Goal: Information Seeking & Learning: Learn about a topic

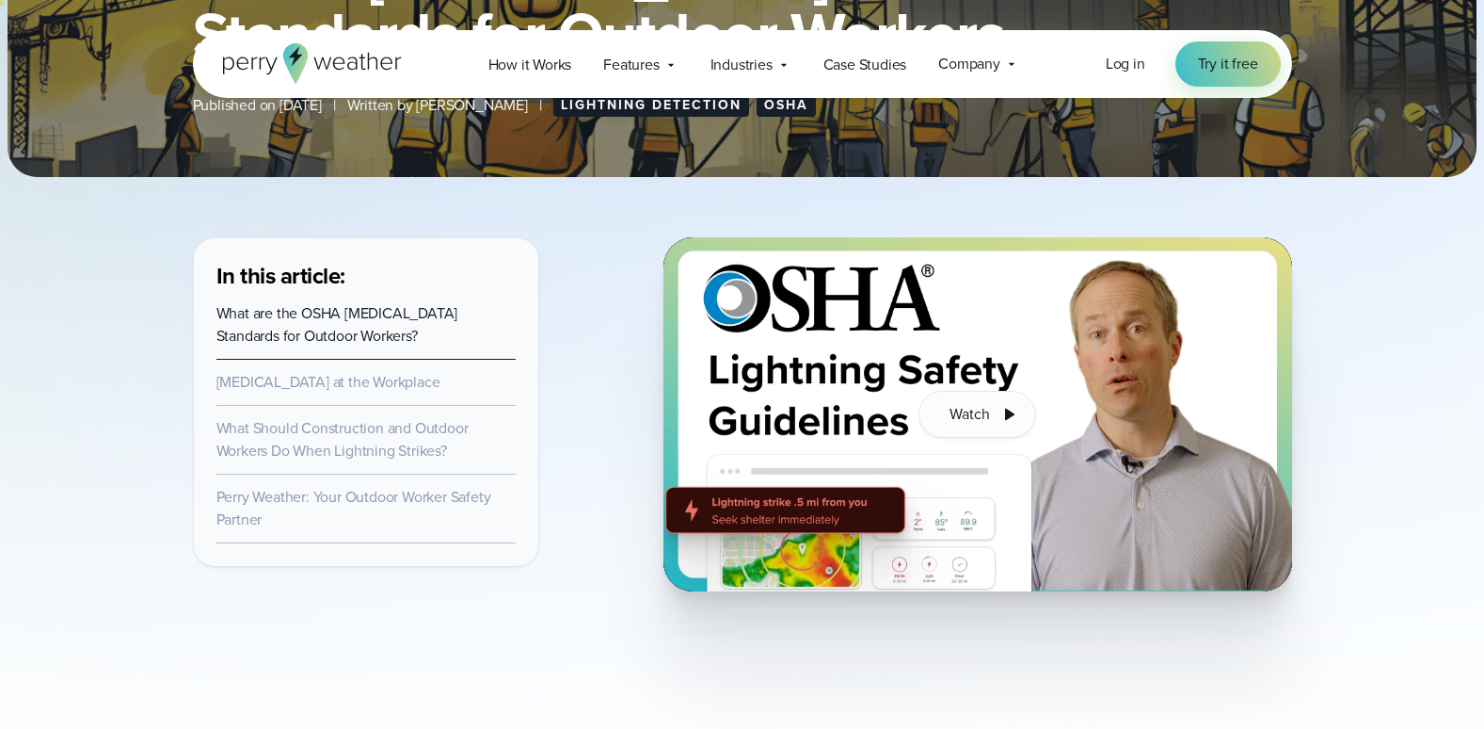
scroll to position [565, 0]
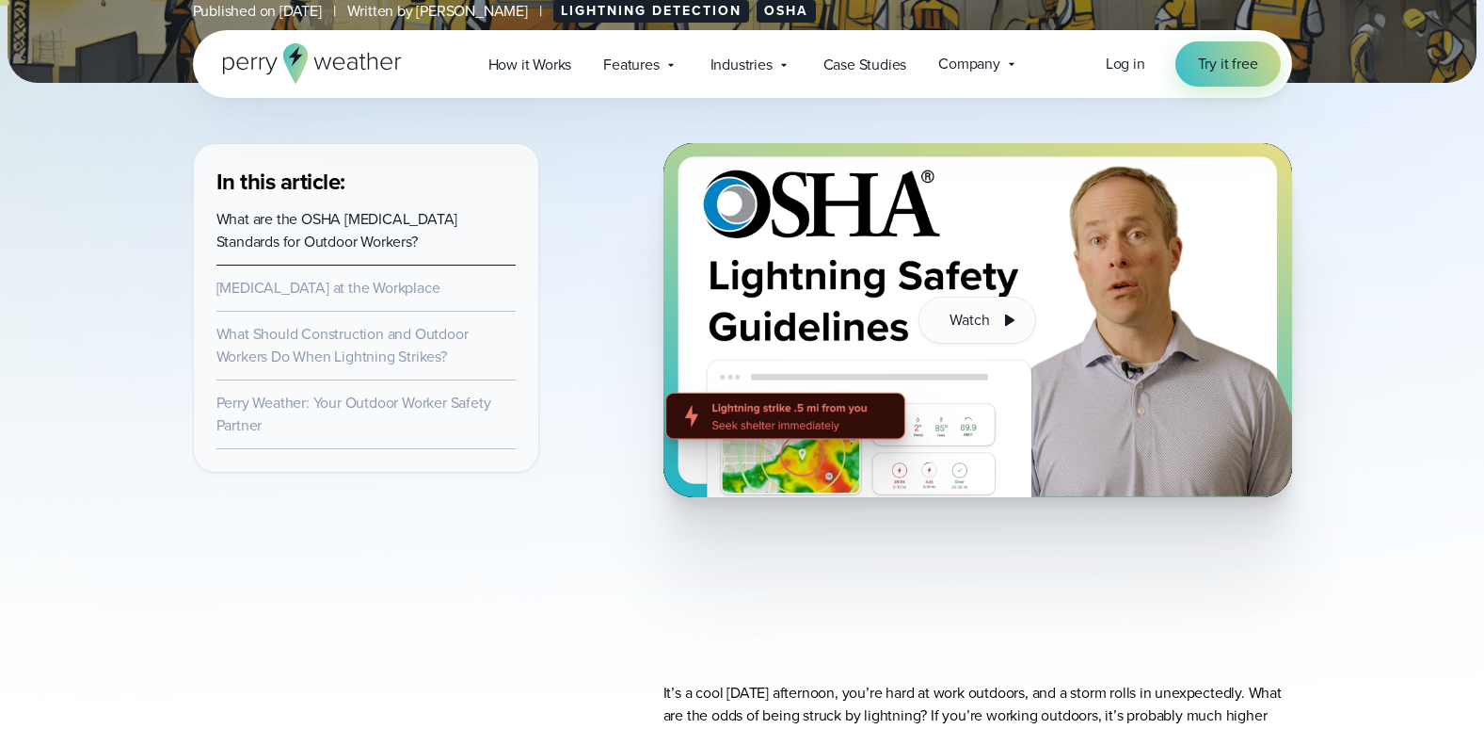
click at [271, 288] on link "Lightning Safety at the Workplace" at bounding box center [328, 288] width 224 height 22
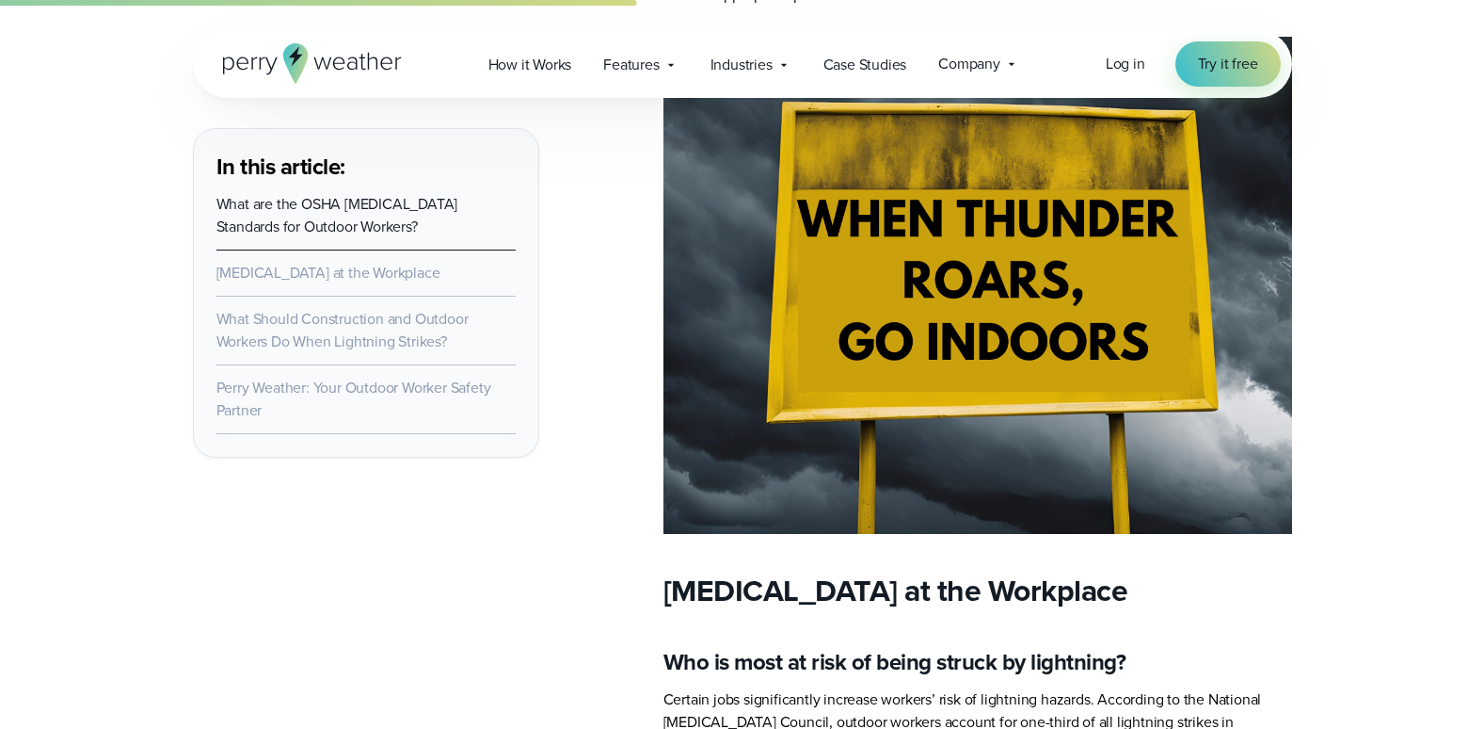
scroll to position [3135, 0]
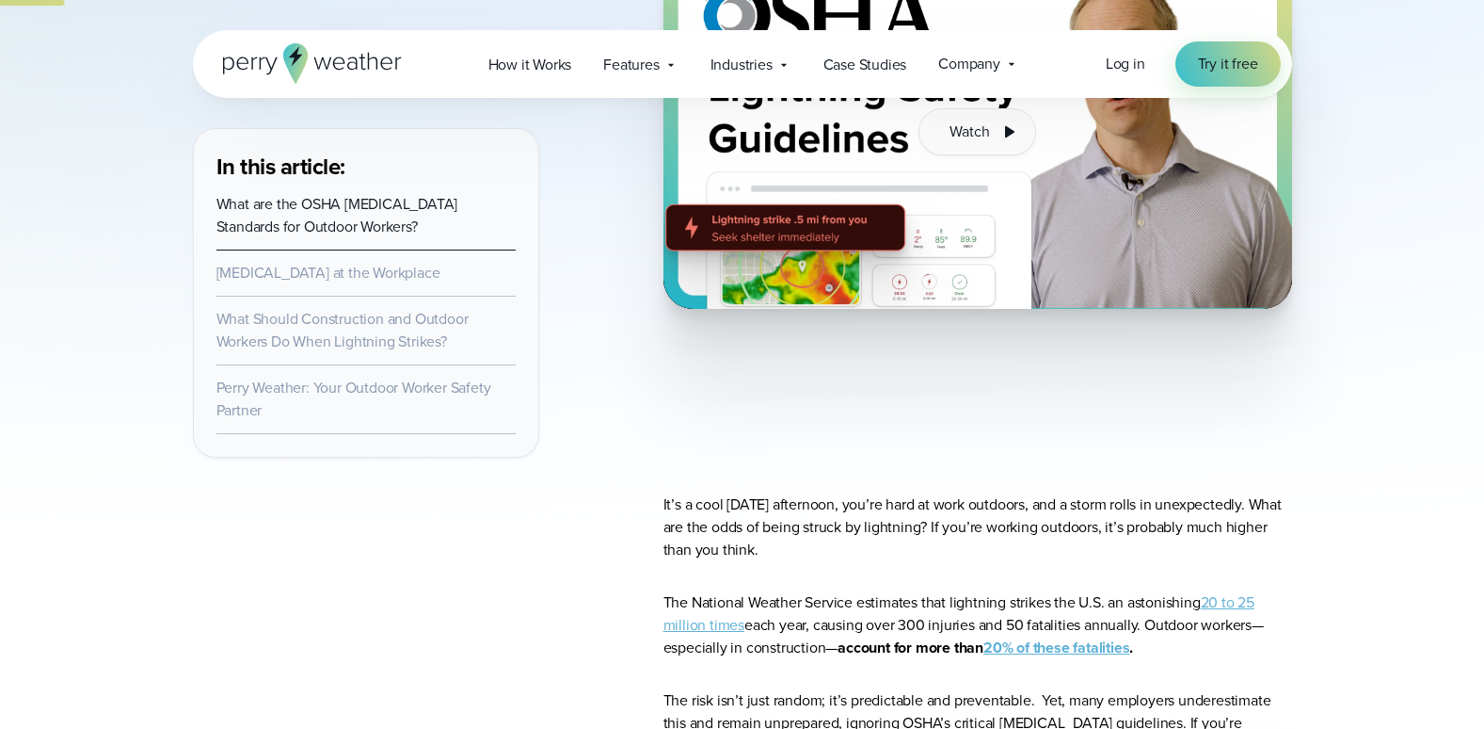
scroll to position [847, 0]
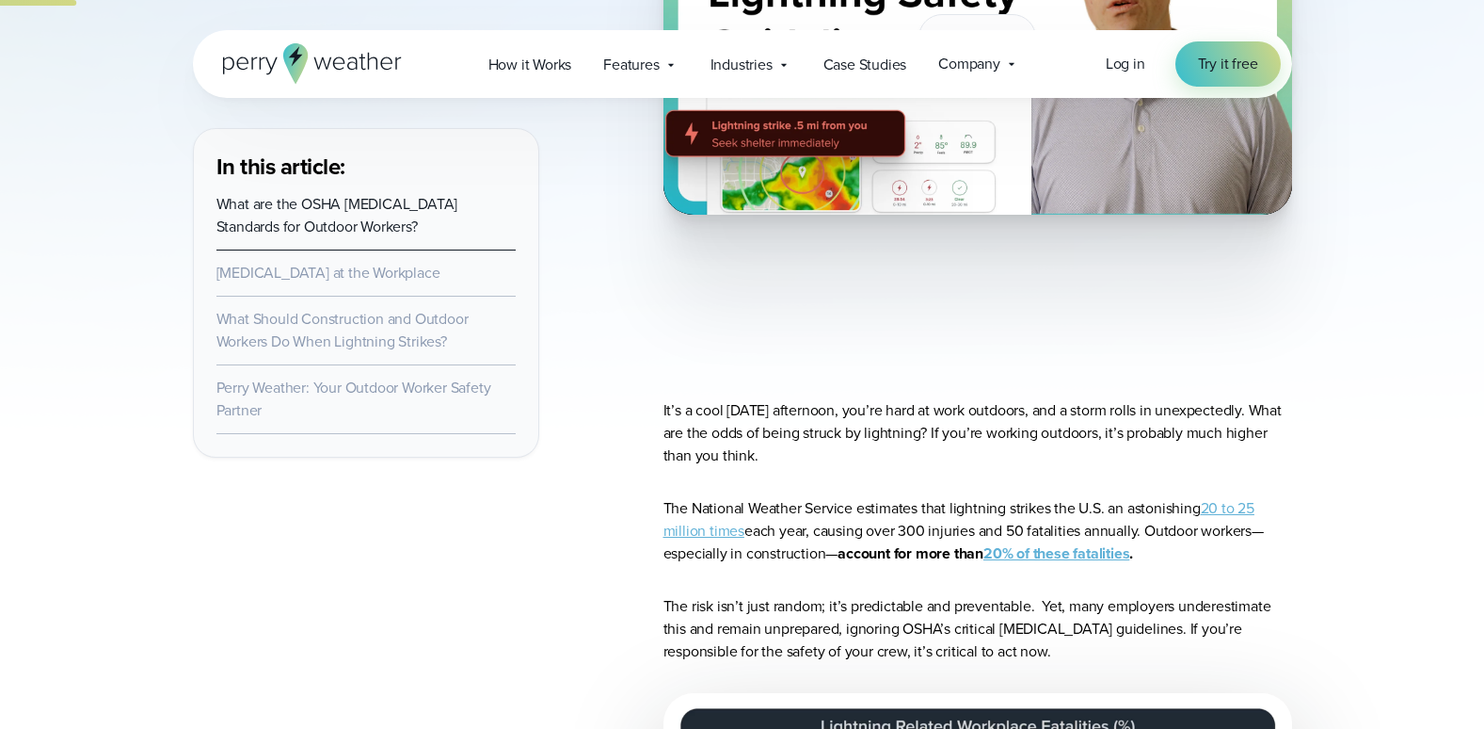
click at [256, 328] on link "What Should Construction and Outdoor Workers Do When Lightning Strikes?" at bounding box center [342, 330] width 252 height 44
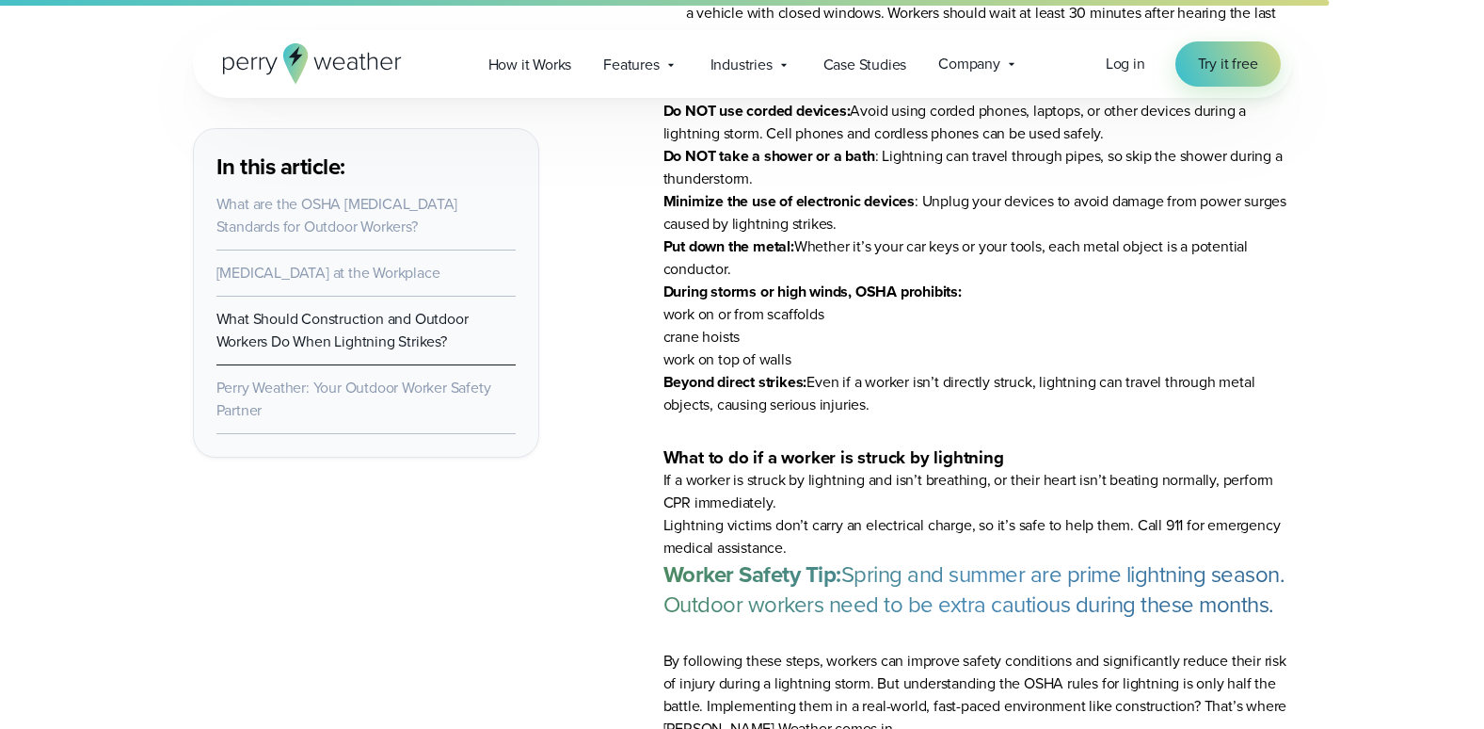
scroll to position [8942, 0]
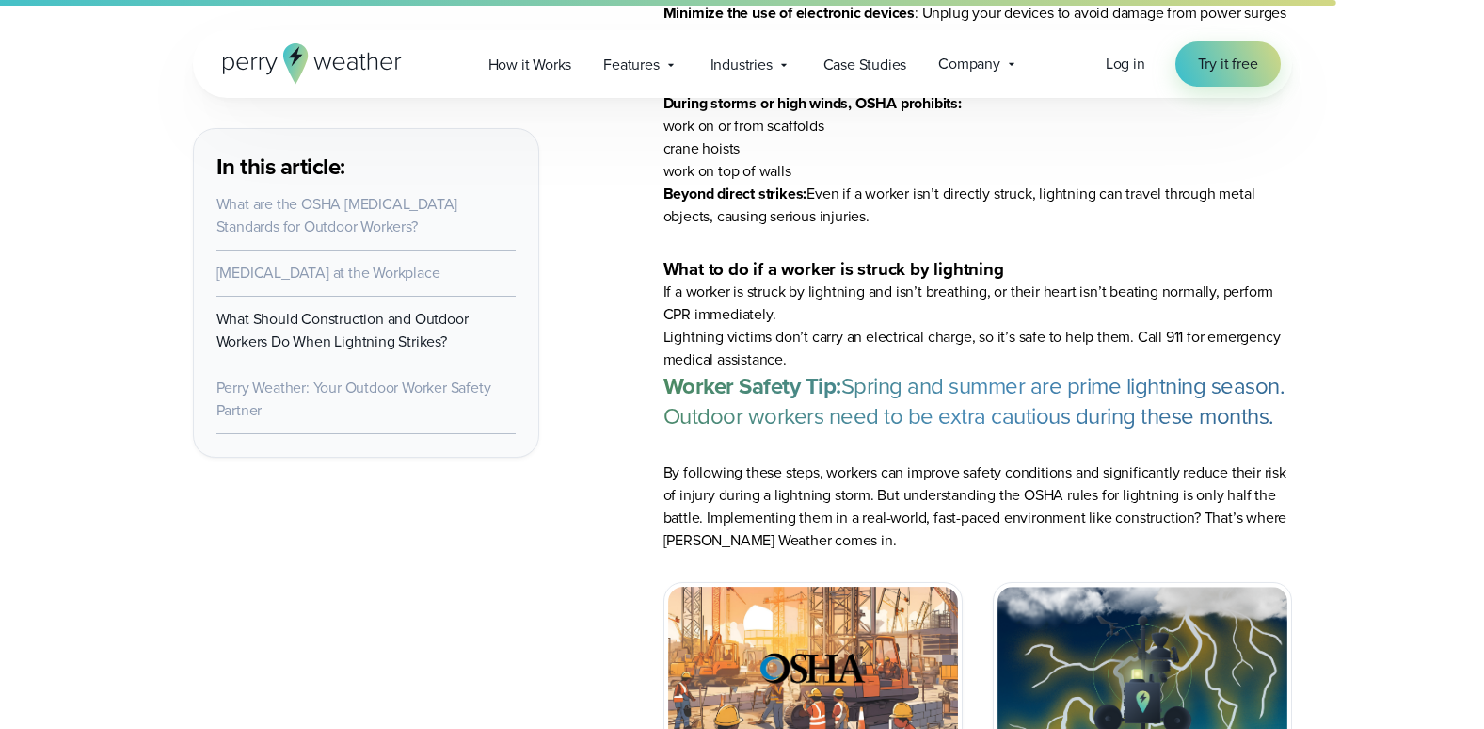
click at [328, 389] on link "Perry Weather: Your Outdoor Worker Safety Partner" at bounding box center [353, 399] width 275 height 44
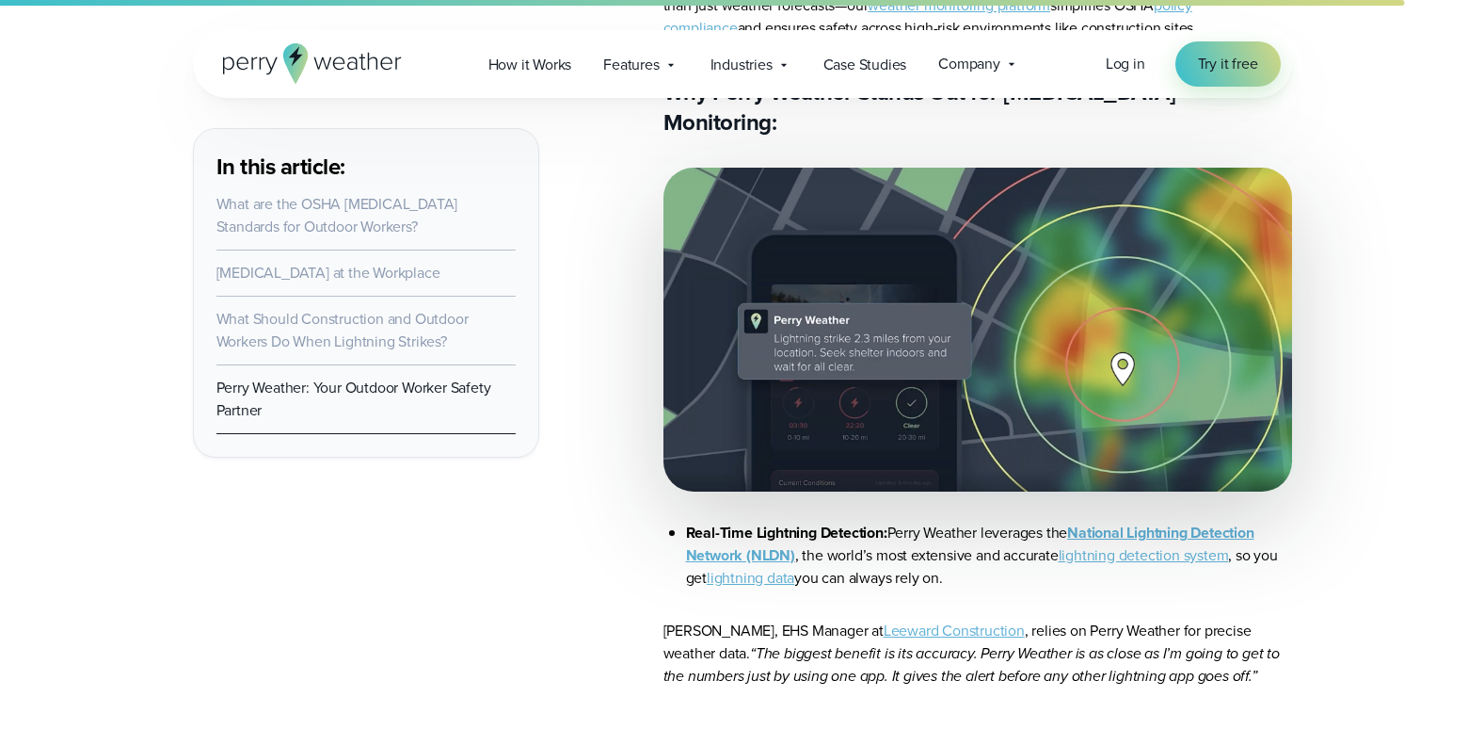
scroll to position [9783, 0]
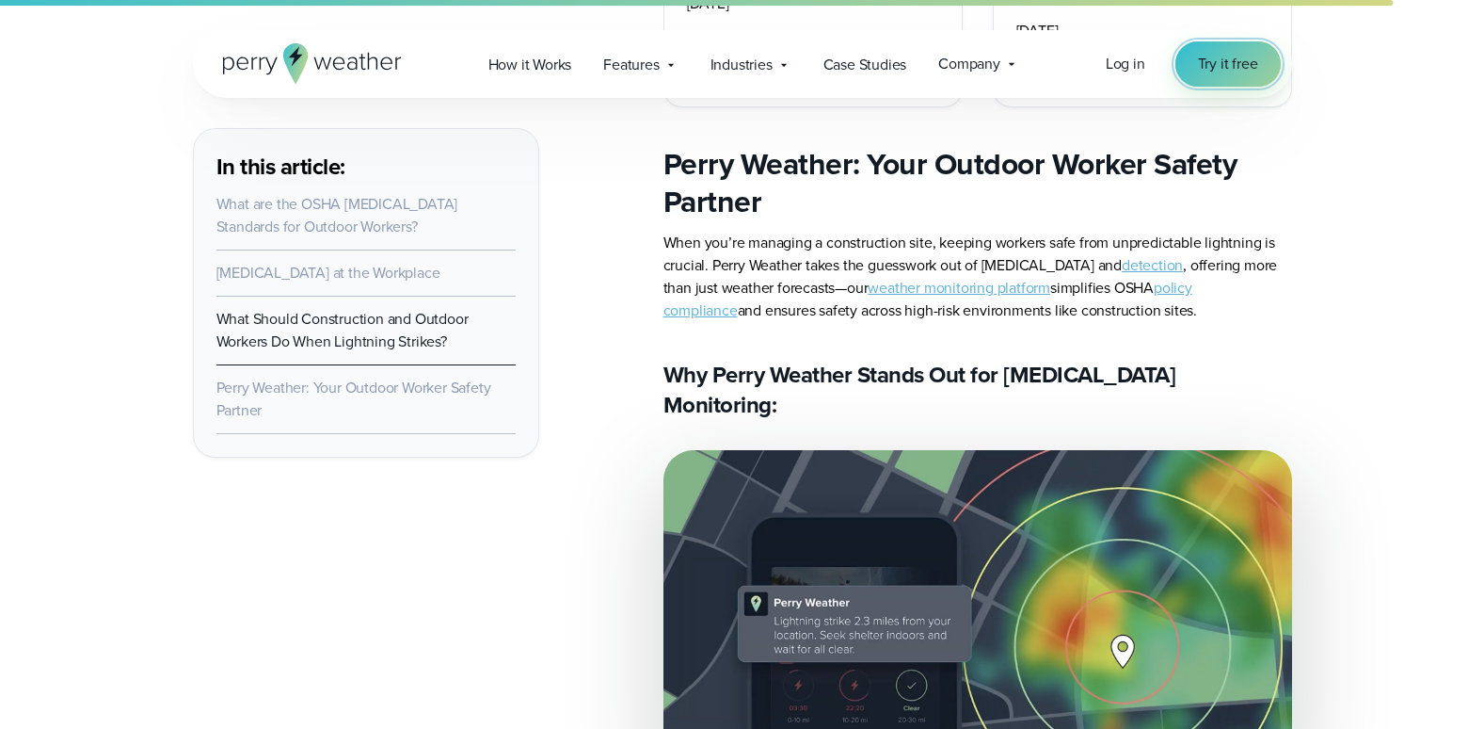
click at [1230, 67] on span "Try it free" at bounding box center [1228, 64] width 60 height 23
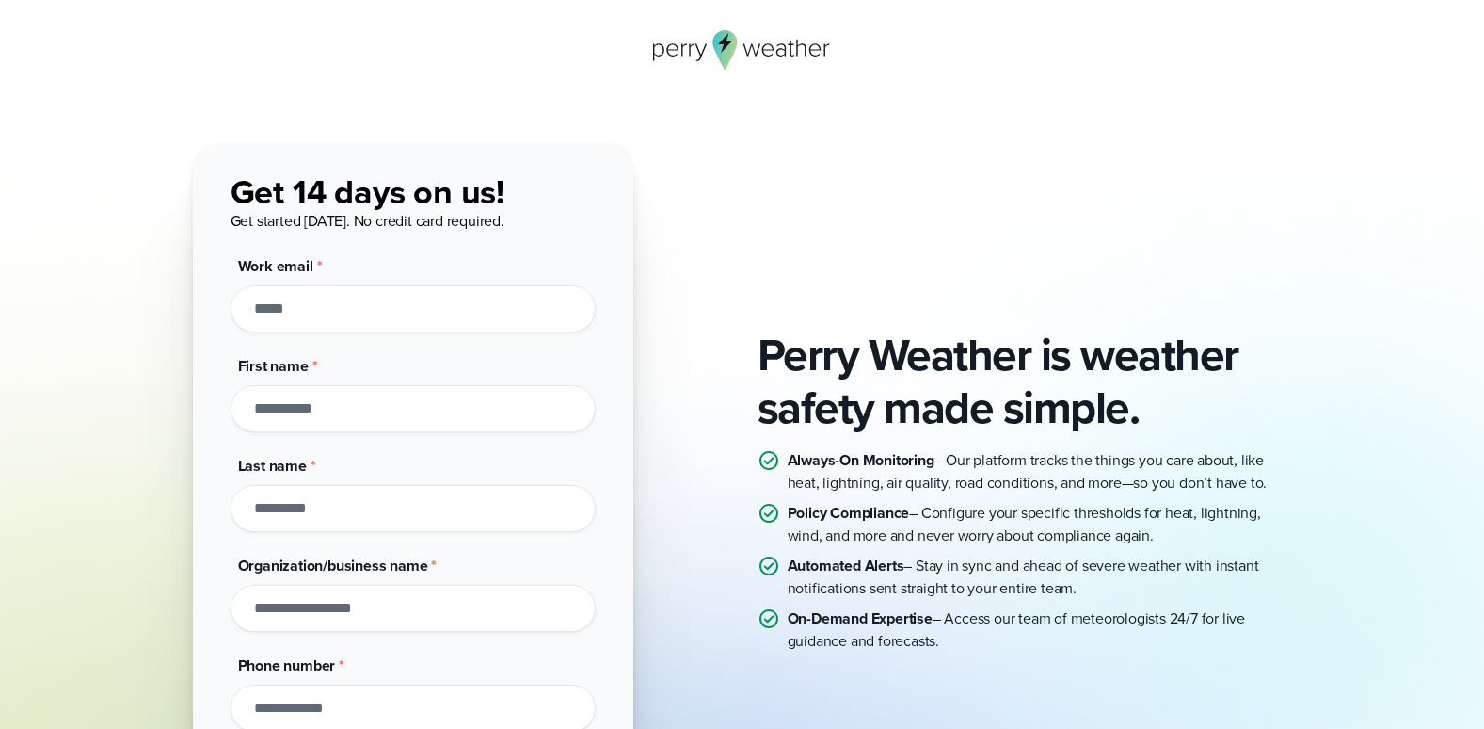
scroll to position [94, 0]
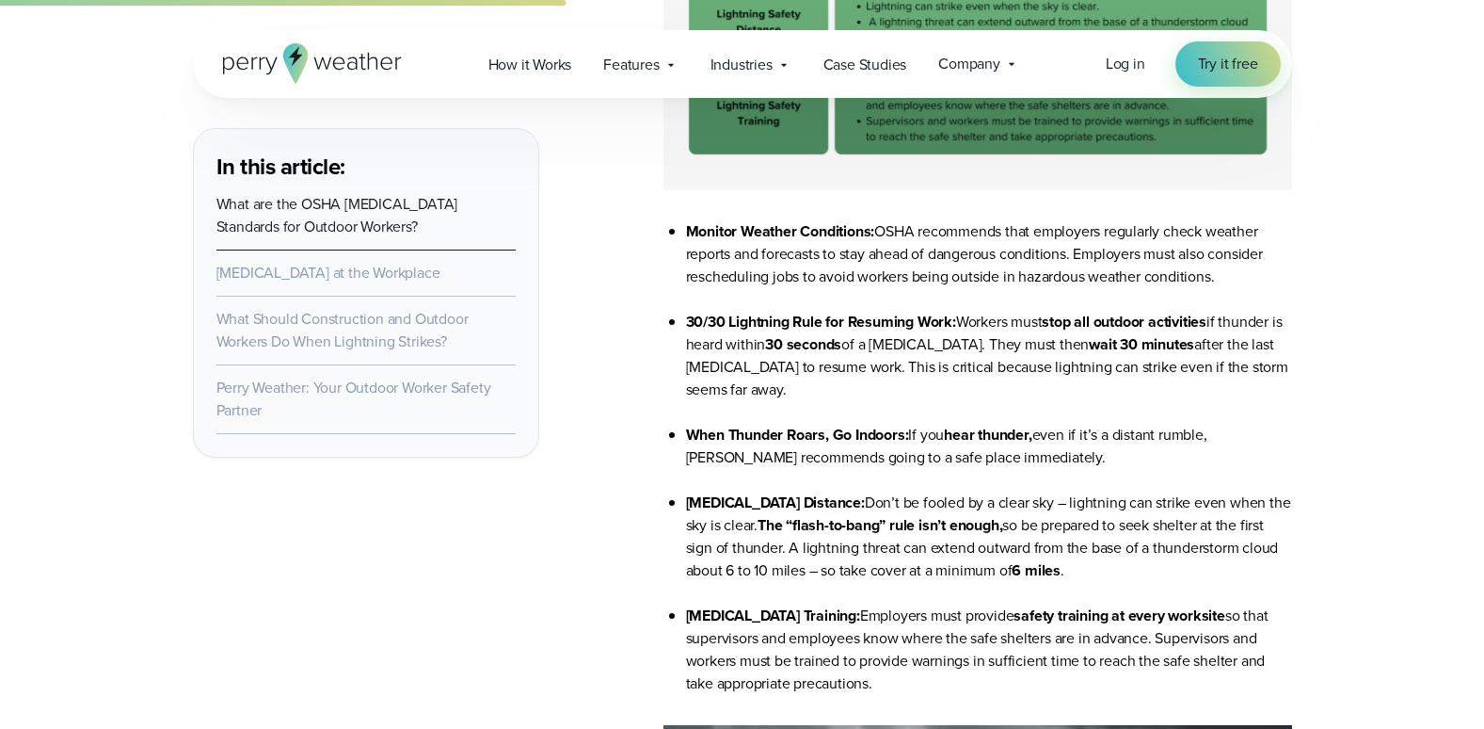
scroll to position [2071, 0]
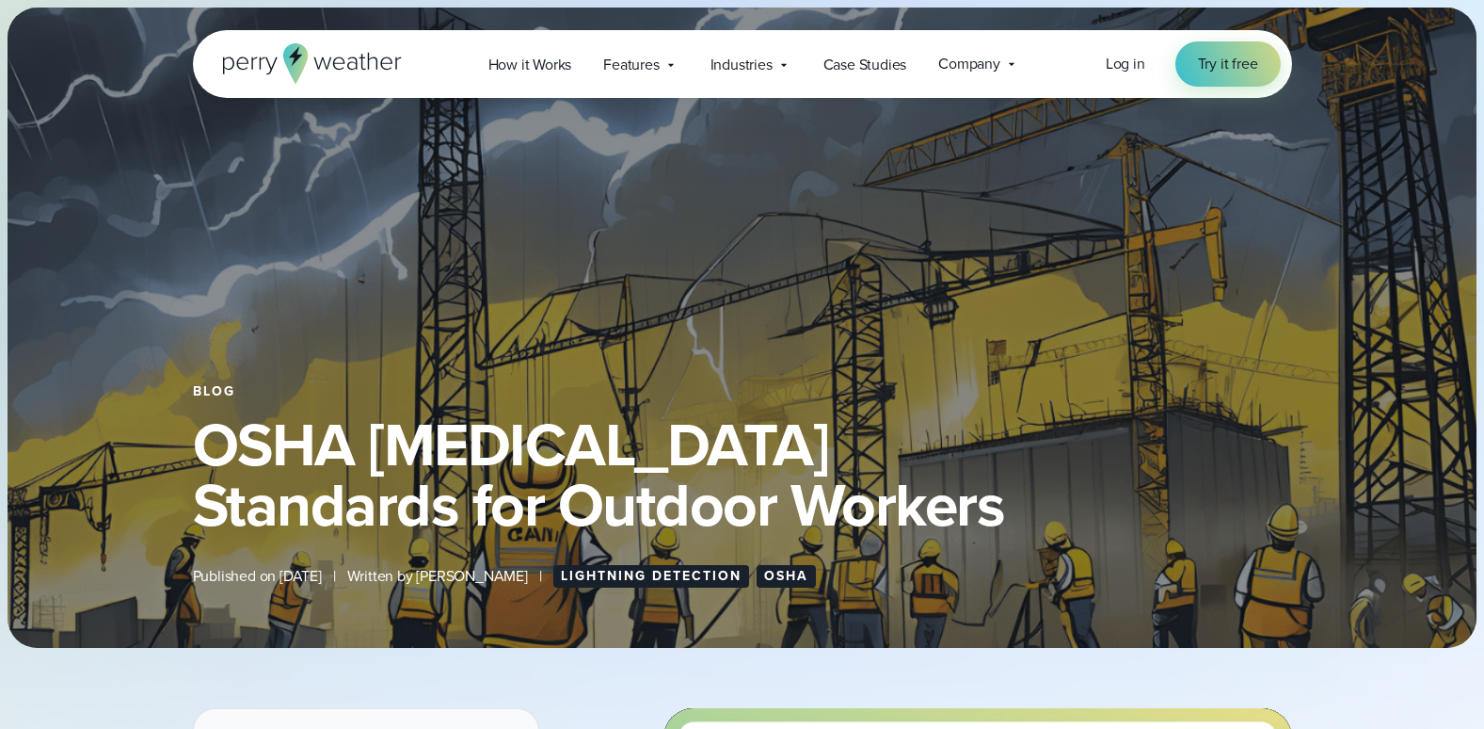
scroll to position [565, 0]
